Goal: Task Accomplishment & Management: Manage account settings

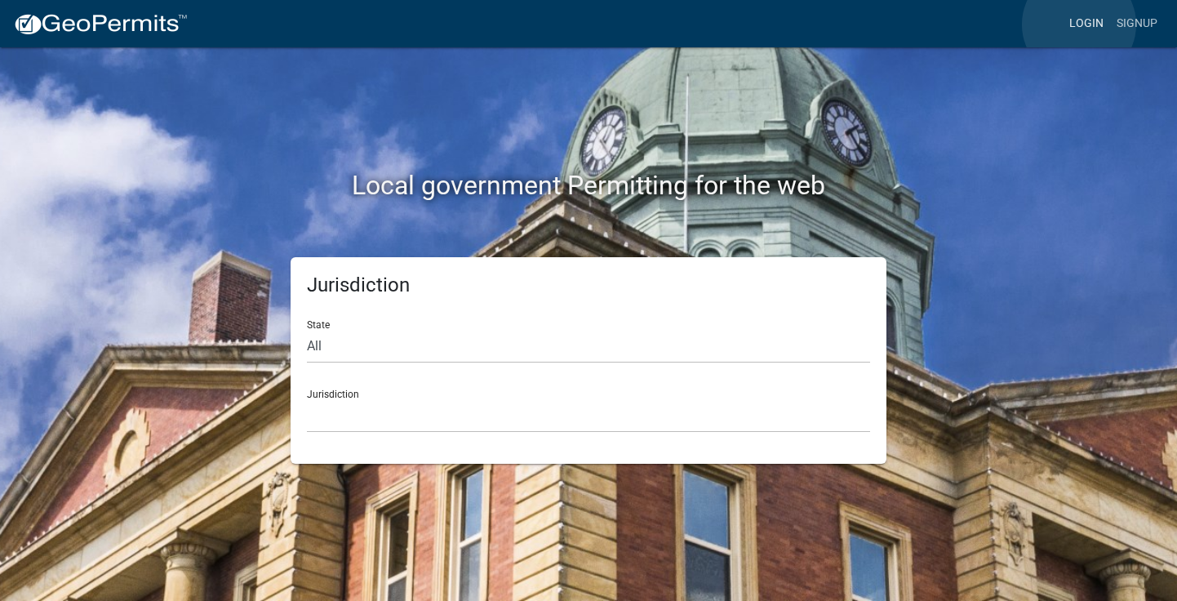
click at [1079, 24] on link "Login" at bounding box center [1086, 23] width 47 height 31
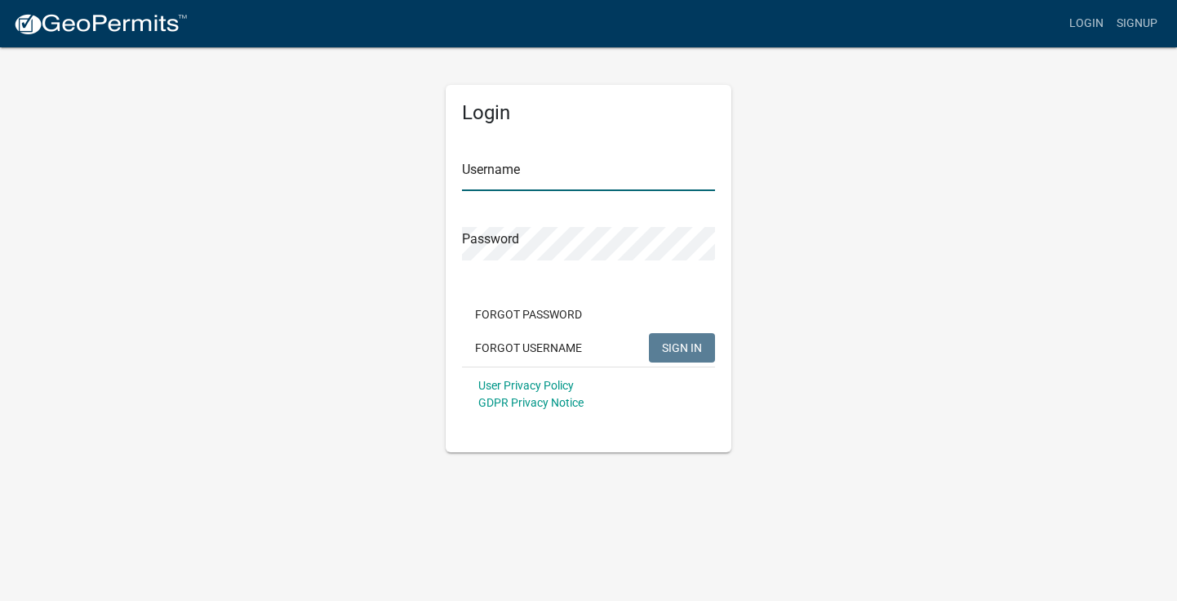
click at [587, 179] on input "Username" at bounding box center [588, 174] width 253 height 33
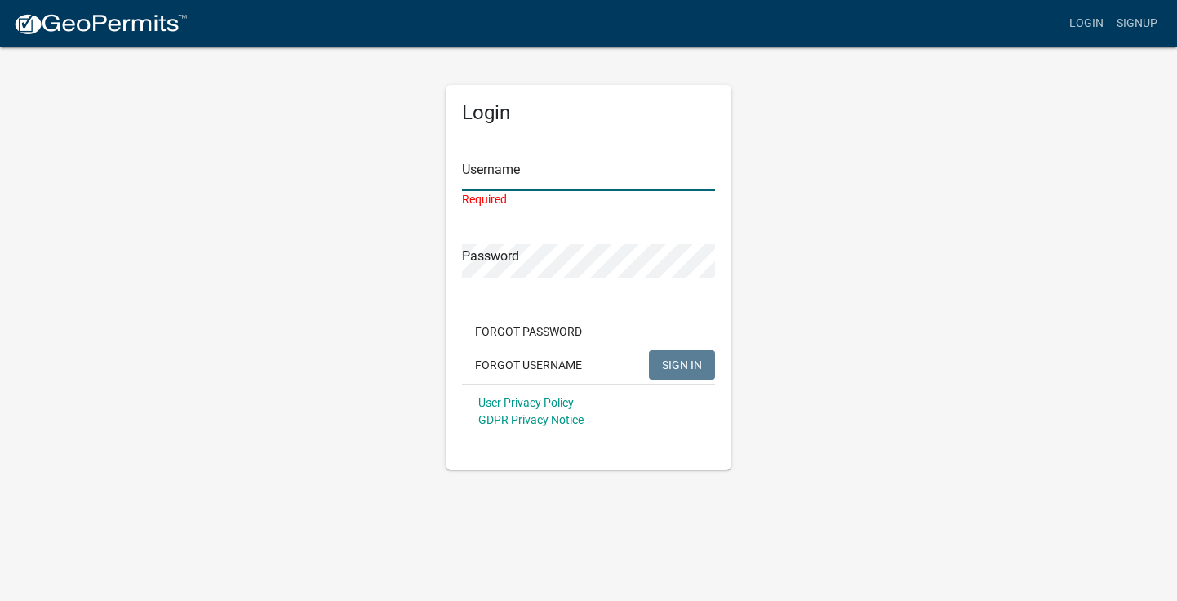
type input "[PERSON_NAME]-10191"
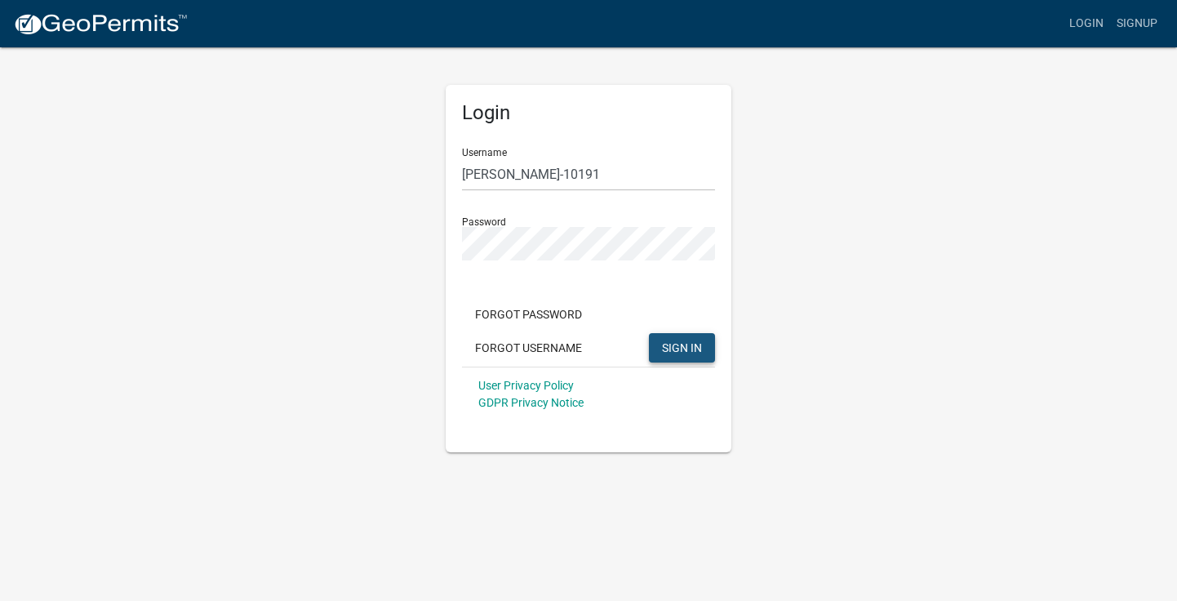
click at [674, 346] on span "SIGN IN" at bounding box center [682, 347] width 40 height 13
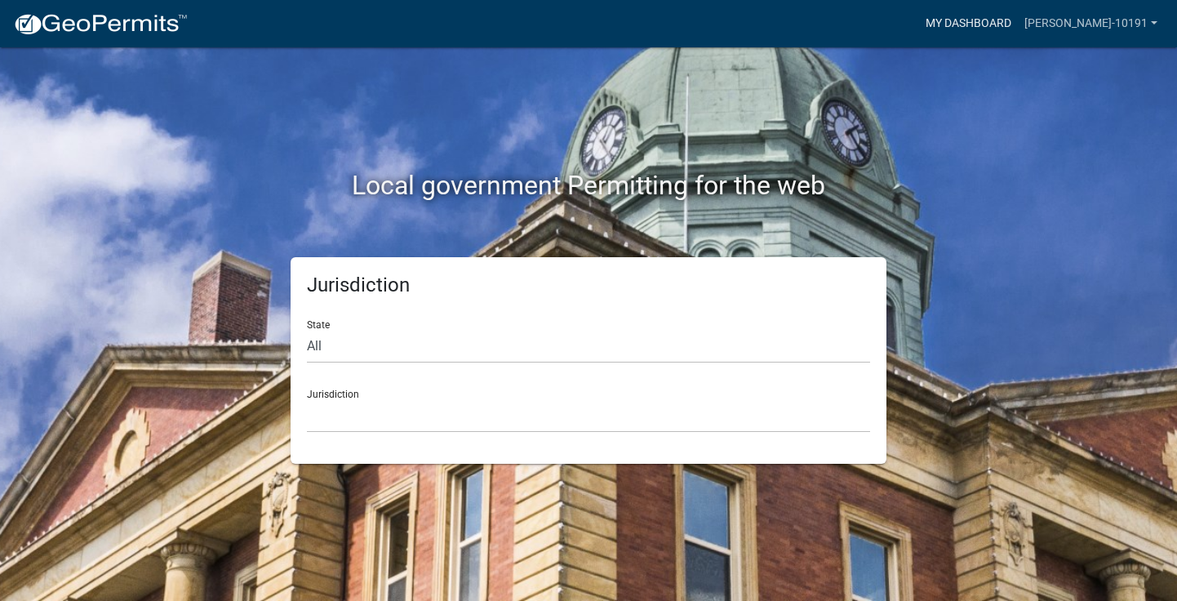
click at [1018, 25] on link "My Dashboard" at bounding box center [968, 23] width 99 height 31
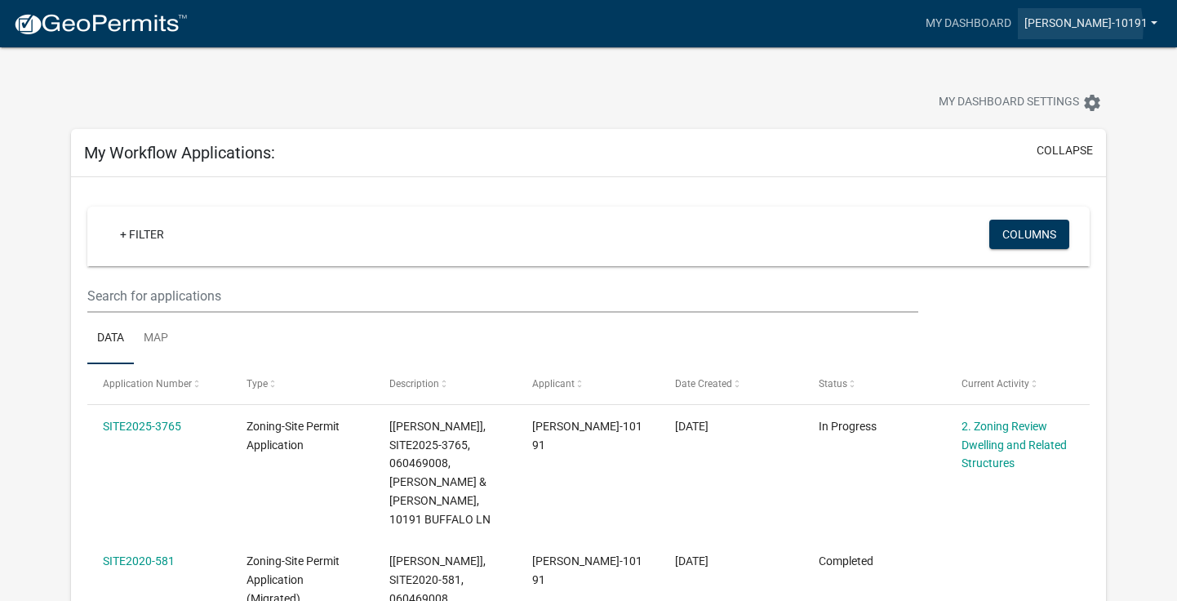
click at [1108, 29] on link "[PERSON_NAME]-10191" at bounding box center [1091, 23] width 146 height 31
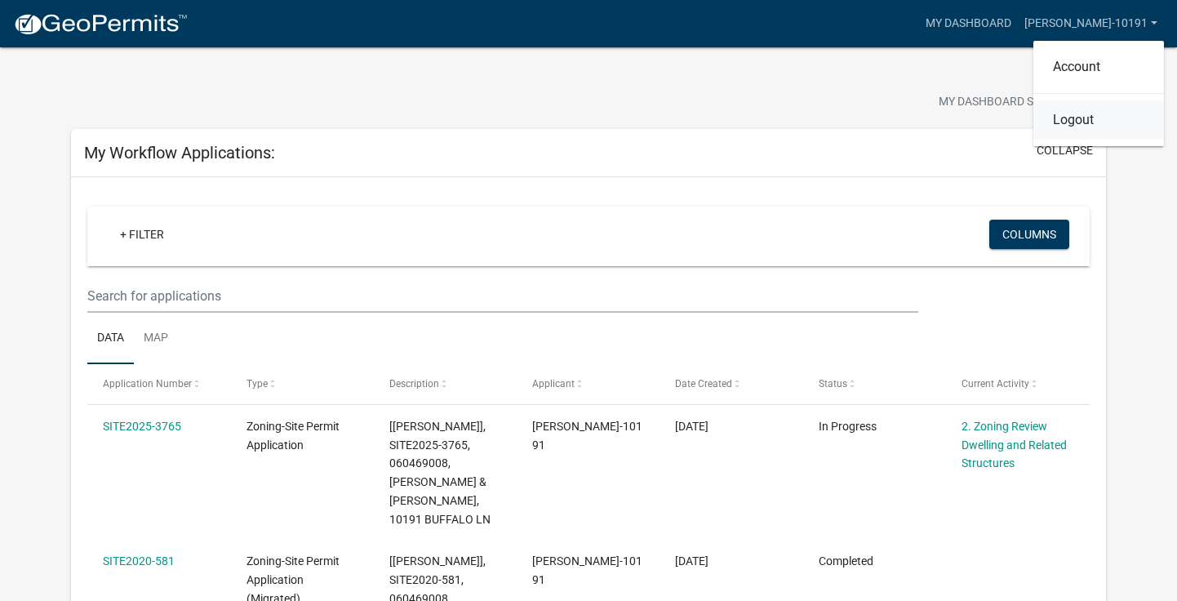
click at [1084, 126] on link "Logout" at bounding box center [1099, 119] width 131 height 39
